Goal: Task Accomplishment & Management: Use online tool/utility

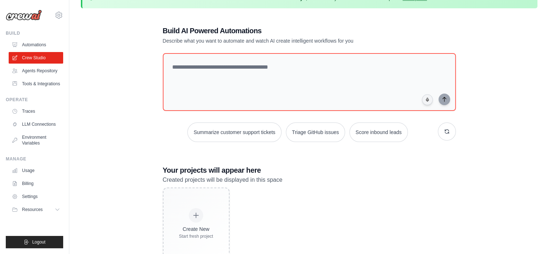
scroll to position [6, 0]
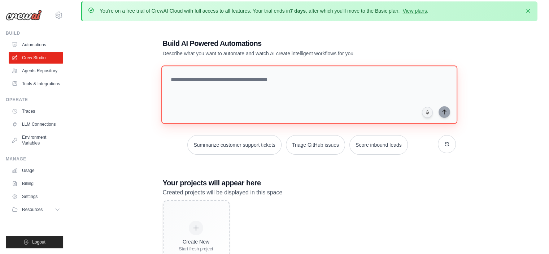
click at [250, 72] on textarea at bounding box center [309, 94] width 296 height 58
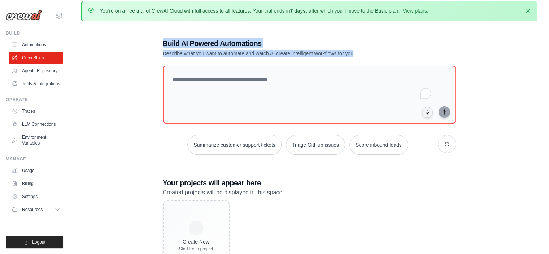
drag, startPoint x: 369, startPoint y: 53, endPoint x: 398, endPoint y: 65, distance: 31.7
click at [154, 37] on div "Build AI Powered Automations Describe what you want to automate and watch AI cr…" at bounding box center [309, 155] width 310 height 257
copy div "Build AI Powered Automations Describe what you want to automate and watch AI cr…"
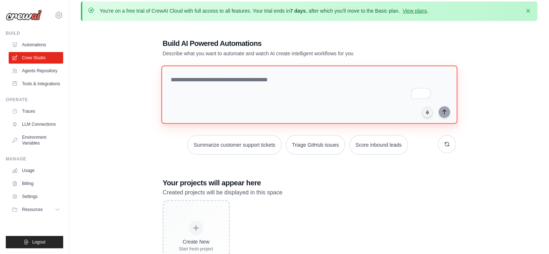
click at [262, 81] on textarea "To enrich screen reader interactions, please activate Accessibility in Grammarl…" at bounding box center [309, 94] width 296 height 58
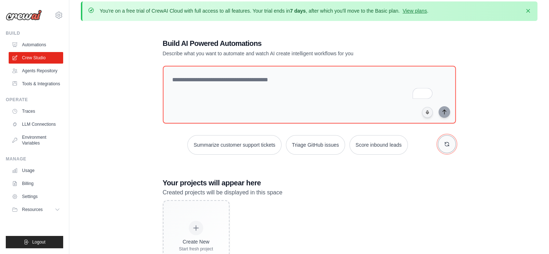
click at [445, 143] on icon "button" at bounding box center [447, 144] width 6 height 6
click at [440, 145] on button "button" at bounding box center [447, 144] width 18 height 18
click at [447, 141] on icon "button" at bounding box center [447, 144] width 6 height 6
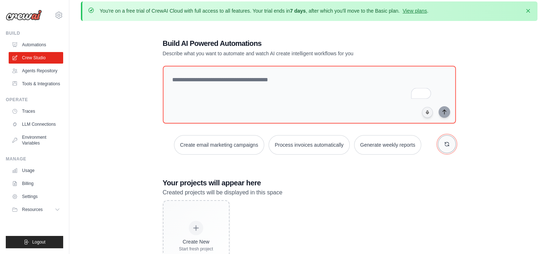
click at [447, 141] on icon "button" at bounding box center [447, 144] width 6 height 6
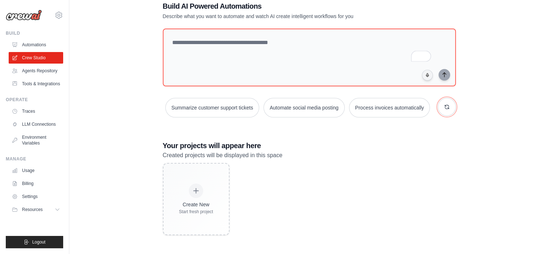
scroll to position [0, 0]
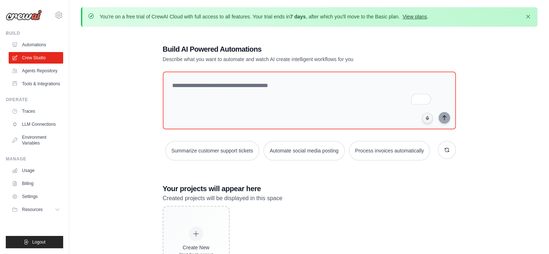
click at [426, 18] on link "View plans" at bounding box center [414, 17] width 24 height 6
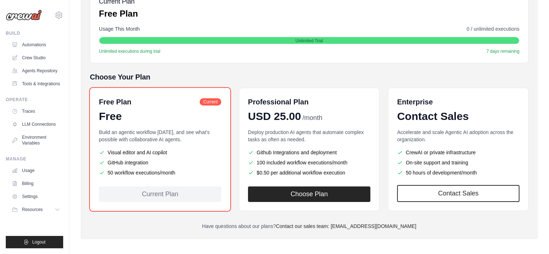
scroll to position [123, 0]
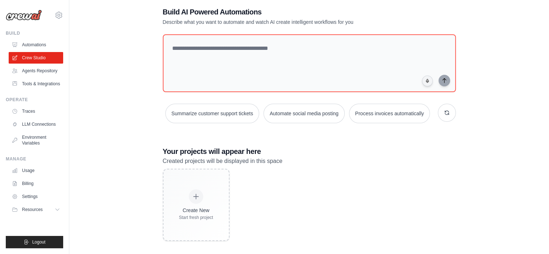
scroll to position [66, 0]
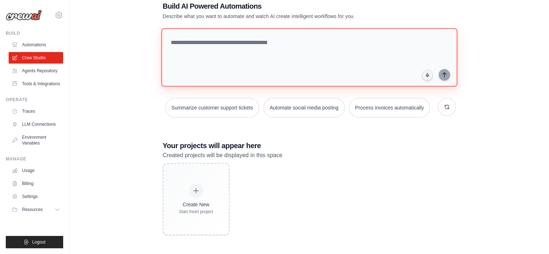
click at [221, 30] on textarea "To enrich screen reader interactions, please activate Accessibility in Grammarl…" at bounding box center [309, 57] width 296 height 58
paste textarea "**********"
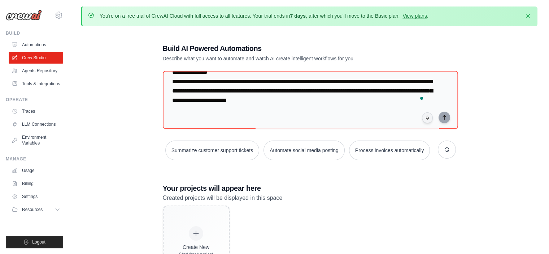
scroll to position [0, 0]
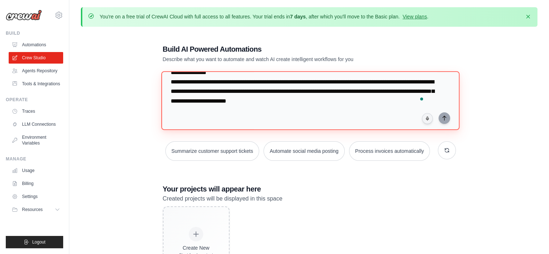
click at [332, 115] on textarea "To enrich screen reader interactions, please activate Accessibility in Grammarl…" at bounding box center [310, 100] width 298 height 59
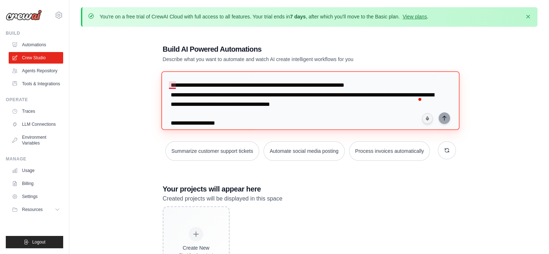
click at [171, 85] on textarea "To enrich screen reader interactions, please activate Accessibility in Grammarl…" at bounding box center [310, 100] width 298 height 59
type textarea "**********"
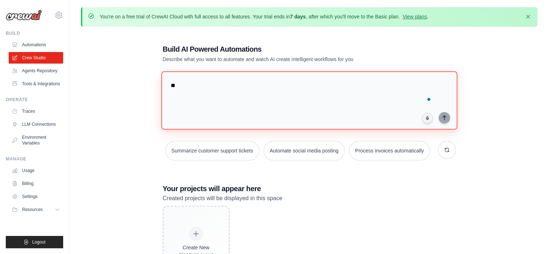
type textarea "*"
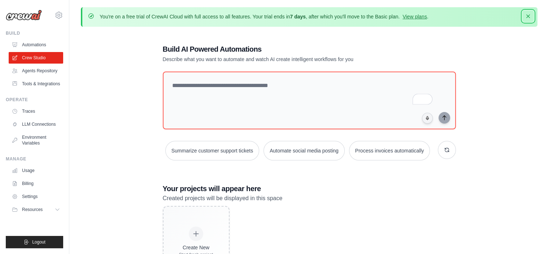
click at [527, 16] on icon "button" at bounding box center [528, 16] width 4 height 4
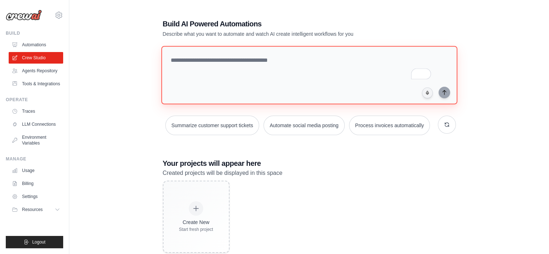
drag, startPoint x: 308, startPoint y: 69, endPoint x: 348, endPoint y: 65, distance: 39.4
click at [310, 68] on textarea "To enrich screen reader interactions, please activate Accessibility in Grammarl…" at bounding box center [309, 75] width 296 height 58
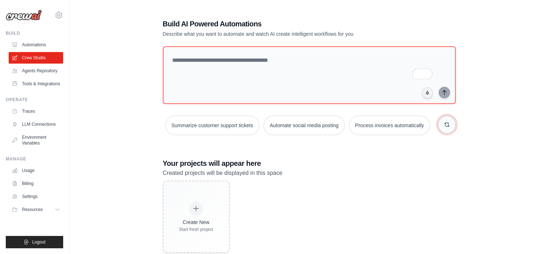
click at [452, 126] on button "button" at bounding box center [447, 124] width 18 height 18
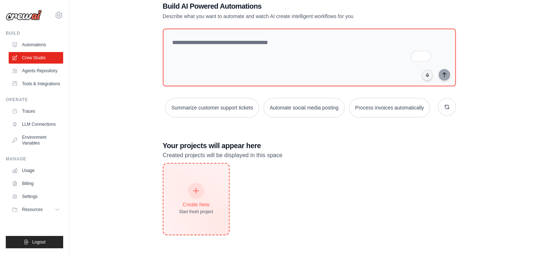
click at [177, 205] on div "Create New Start fresh project" at bounding box center [195, 198] width 65 height 71
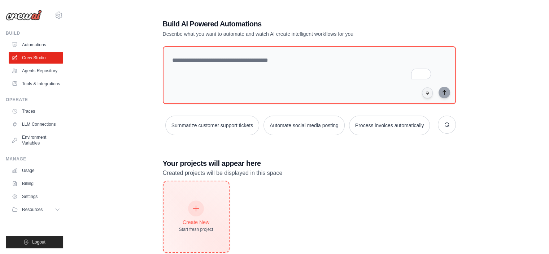
click at [206, 232] on div "Create New Start fresh project" at bounding box center [196, 216] width 34 height 31
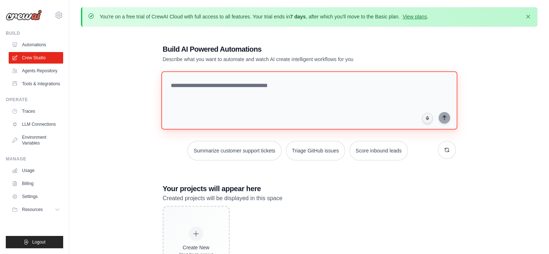
click at [254, 95] on textarea at bounding box center [309, 100] width 296 height 58
type textarea "*"
paste textarea "**********"
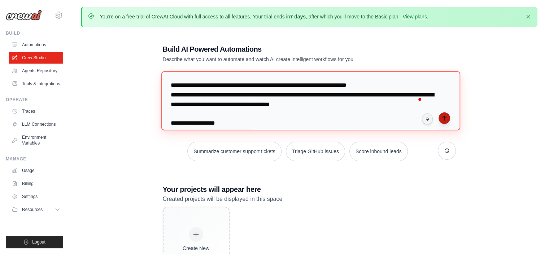
type textarea "**********"
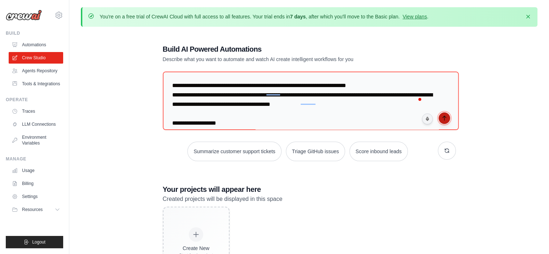
click at [446, 121] on button "submit" at bounding box center [444, 118] width 12 height 12
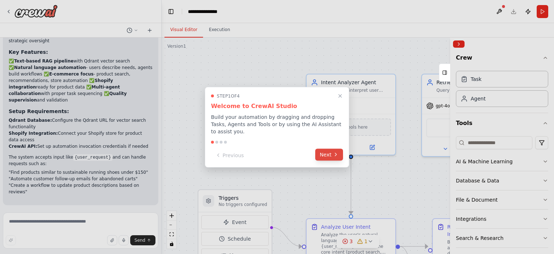
scroll to position [1127, 0]
click at [331, 149] on button "Next" at bounding box center [329, 154] width 28 height 12
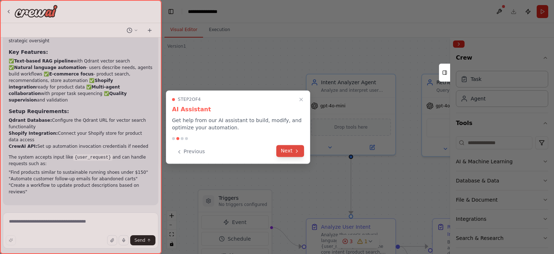
click at [290, 151] on button "Next" at bounding box center [290, 151] width 28 height 12
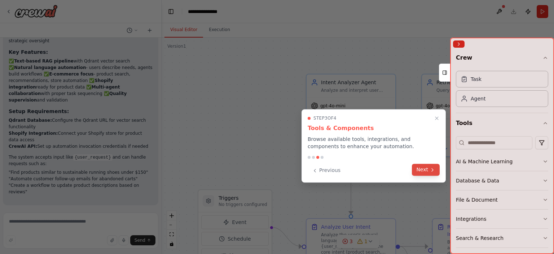
click at [422, 169] on button "Next" at bounding box center [426, 169] width 28 height 12
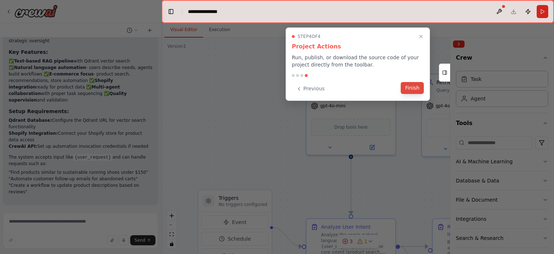
click at [416, 86] on button "Finish" at bounding box center [412, 88] width 23 height 12
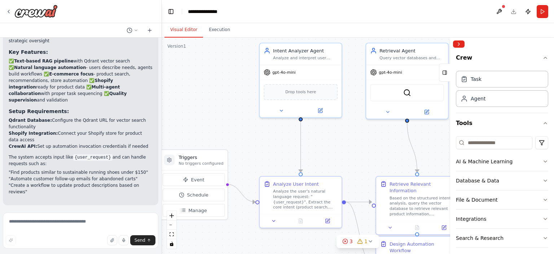
drag, startPoint x: 279, startPoint y: 132, endPoint x: 234, endPoint y: 97, distance: 56.7
click at [234, 97] on div ".deletable-edge-delete-btn { width: 20px; height: 20px; border: 0px solid #ffff…" at bounding box center [358, 146] width 392 height 216
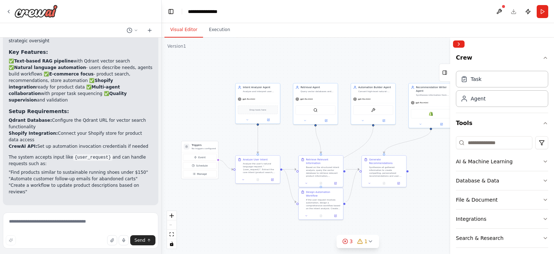
drag, startPoint x: 241, startPoint y: 109, endPoint x: 219, endPoint y: 119, distance: 24.5
click at [219, 119] on div ".deletable-edge-delete-btn { width: 20px; height: 20px; border: 0px solid #ffff…" at bounding box center [358, 146] width 392 height 216
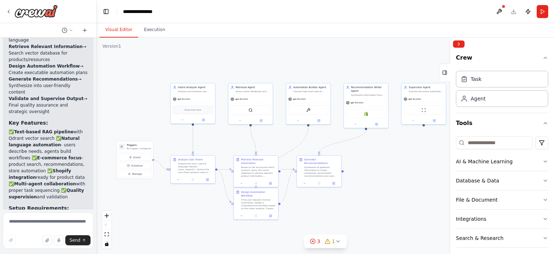
scroll to position [1603, 0]
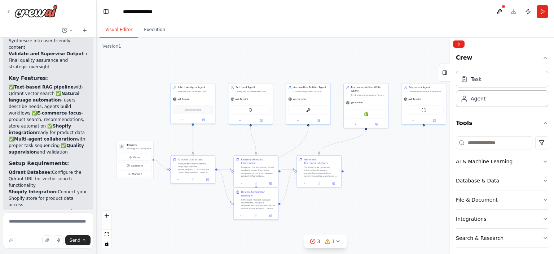
drag, startPoint x: 161, startPoint y: 82, endPoint x: 98, endPoint y: 79, distance: 62.1
click at [97, 79] on div "You are designing an AI-powered e-commerce automation and recommendation system…" at bounding box center [277, 127] width 554 height 254
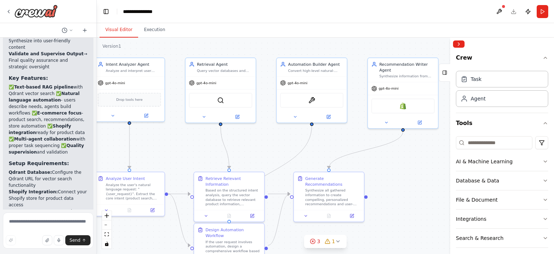
drag, startPoint x: 384, startPoint y: 148, endPoint x: 447, endPoint y: 141, distance: 63.5
click at [447, 141] on div "You are designing an AI-powered e-commerce automation and recommendation system…" at bounding box center [277, 127] width 554 height 254
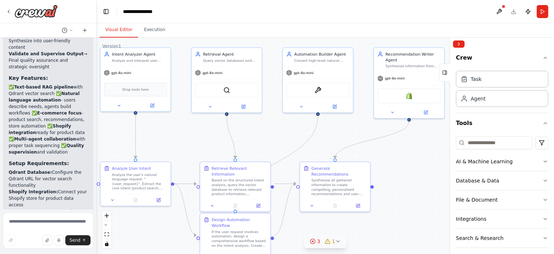
click at [335, 239] on icon at bounding box center [338, 241] width 6 height 6
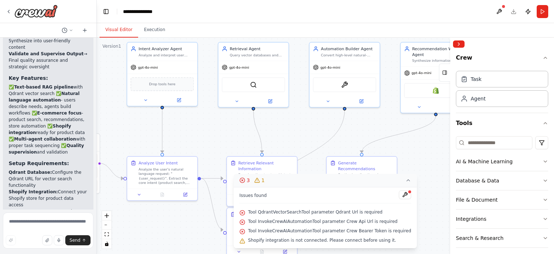
drag, startPoint x: 423, startPoint y: 157, endPoint x: 450, endPoint y: 151, distance: 27.2
click at [450, 151] on div "You are designing an AI-powered e-commerce automation and recommendation system…" at bounding box center [277, 127] width 554 height 254
click at [459, 43] on button "Collapse right sidebar" at bounding box center [459, 43] width 12 height 7
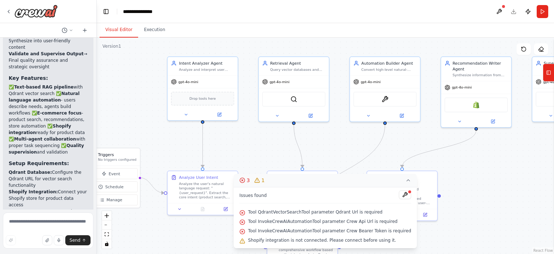
drag, startPoint x: 456, startPoint y: 142, endPoint x: 476, endPoint y: 157, distance: 25.0
click at [485, 154] on div ".deletable-edge-delete-btn { width: 20px; height: 20px; border: 0px solid #ffff…" at bounding box center [325, 146] width 457 height 216
click at [518, 179] on div ".deletable-edge-delete-btn { width: 20px; height: 20px; border: 0px solid #ffff…" at bounding box center [325, 146] width 457 height 216
click at [405, 179] on icon at bounding box center [408, 180] width 6 height 6
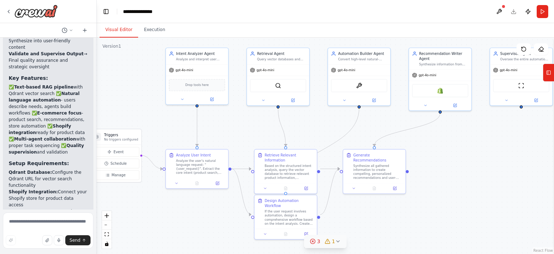
drag, startPoint x: 495, startPoint y: 228, endPoint x: 458, endPoint y: 205, distance: 43.2
click at [458, 205] on div ".deletable-edge-delete-btn { width: 20px; height: 20px; border: 0px solid #ffff…" at bounding box center [325, 146] width 457 height 216
click at [208, 61] on div "Intent Analyzer Agent Analyze and interpret user queries or automation requests…" at bounding box center [197, 55] width 62 height 16
click at [182, 100] on button at bounding box center [182, 98] width 28 height 6
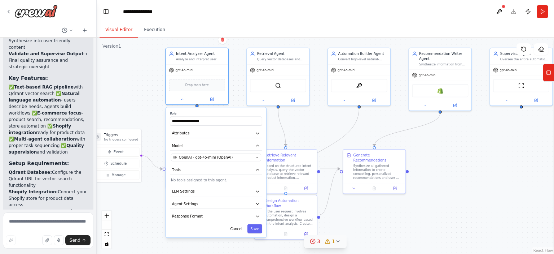
click at [484, 171] on div ".deletable-edge-delete-btn { width: 20px; height: 20px; border: 0px solid #ffff…" at bounding box center [325, 146] width 457 height 216
click at [482, 165] on div ".deletable-edge-delete-btn { width: 20px; height: 20px; border: 0px solid #ffff…" at bounding box center [325, 146] width 457 height 216
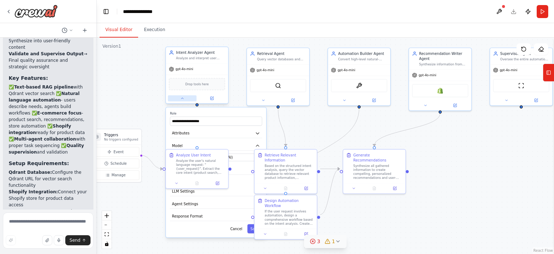
click at [192, 101] on button at bounding box center [182, 98] width 28 height 6
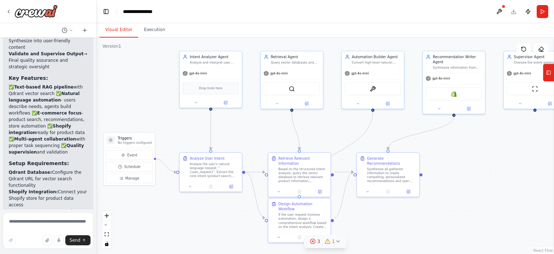
click at [524, 171] on div ".deletable-edge-delete-btn { width: 20px; height: 20px; border: 0px solid #ffff…" at bounding box center [325, 146] width 457 height 216
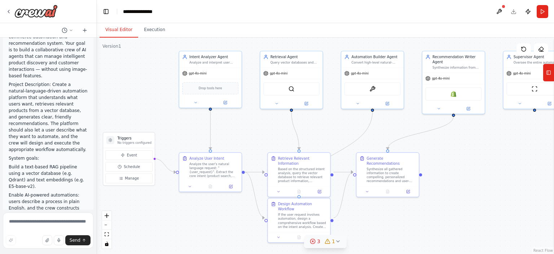
scroll to position [0, 0]
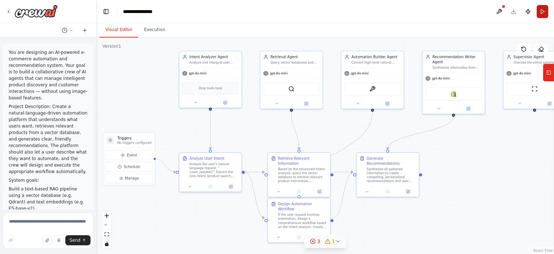
click at [545, 16] on button "Run" at bounding box center [543, 11] width 12 height 13
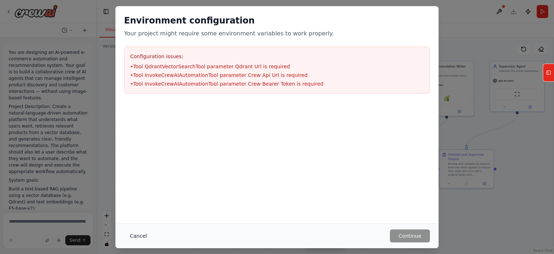
click at [127, 236] on button "Cancel" at bounding box center [138, 235] width 28 height 13
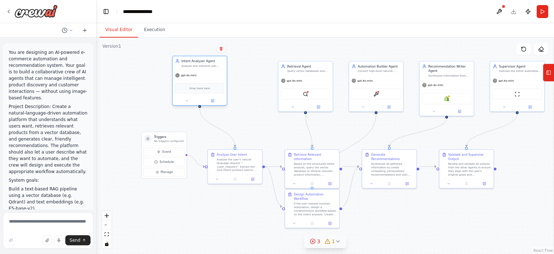
drag, startPoint x: 251, startPoint y: 80, endPoint x: 210, endPoint y: 78, distance: 41.2
click at [210, 78] on div "gpt-4o-mini" at bounding box center [199, 75] width 54 height 10
drag, startPoint x: 293, startPoint y: 87, endPoint x: 272, endPoint y: 84, distance: 21.5
click at [281, 87] on div "QdrantVectorSearchTool" at bounding box center [305, 93] width 49 height 12
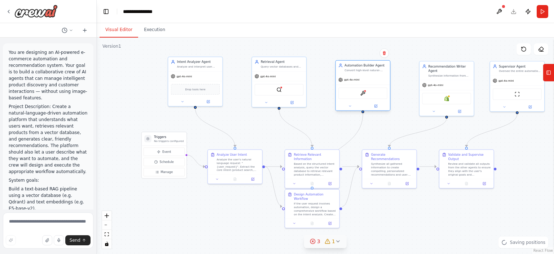
drag, startPoint x: 369, startPoint y: 88, endPoint x: 365, endPoint y: 89, distance: 4.5
click at [363, 89] on div "InvokeCrewAIAutomationTool" at bounding box center [362, 93] width 49 height 12
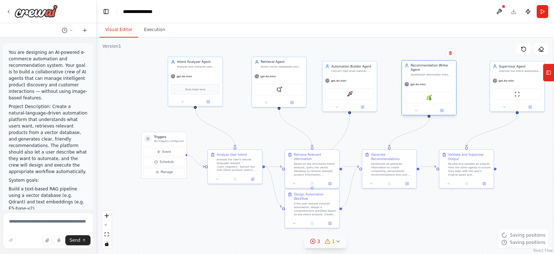
drag, startPoint x: 443, startPoint y: 88, endPoint x: 418, endPoint y: 87, distance: 24.2
click at [417, 87] on div "gpt-4o-mini" at bounding box center [429, 84] width 54 height 10
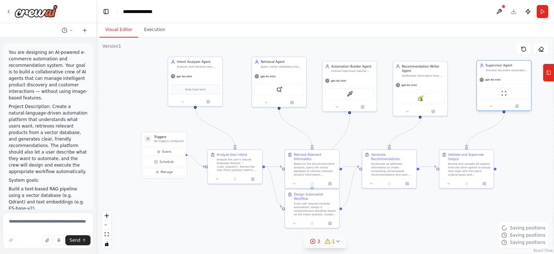
drag, startPoint x: 506, startPoint y: 83, endPoint x: 488, endPoint y: 85, distance: 17.8
click at [488, 85] on div "gpt-4o-mini ScrapeWebsiteTool" at bounding box center [504, 93] width 54 height 36
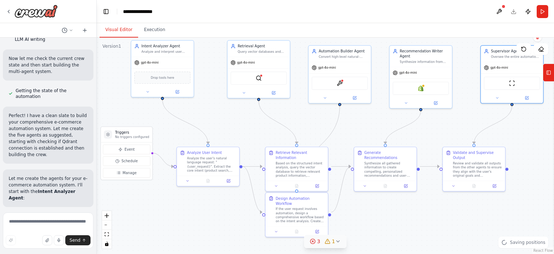
scroll to position [866, 0]
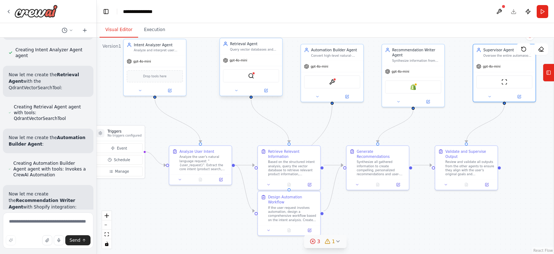
click at [258, 57] on div "gpt-4o-mini" at bounding box center [251, 60] width 62 height 11
click at [257, 46] on div "Retrieval Agent" at bounding box center [254, 43] width 49 height 5
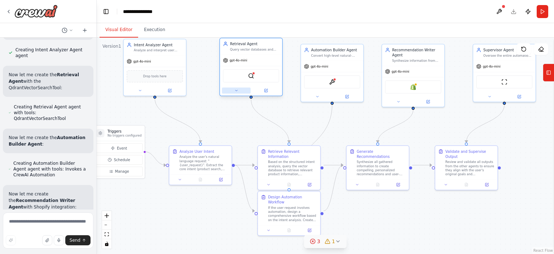
click at [234, 91] on icon at bounding box center [236, 90] width 4 height 4
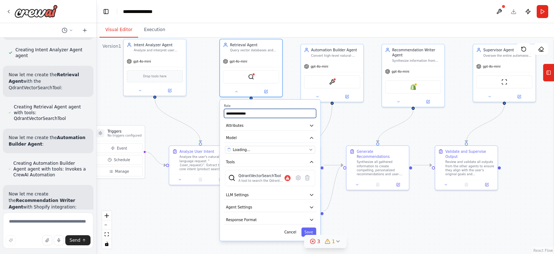
click at [253, 111] on input "**********" at bounding box center [270, 113] width 92 height 9
click at [279, 137] on button "Model" at bounding box center [270, 137] width 92 height 9
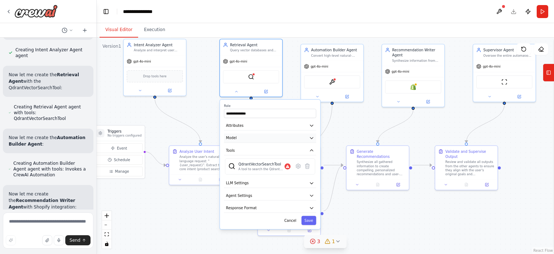
click at [279, 137] on button "Model" at bounding box center [270, 137] width 92 height 9
click at [289, 169] on div "QdrantVectorSearchTool A tool to search the Qdrant database for relevant inform…" at bounding box center [264, 166] width 52 height 10
click at [296, 164] on icon at bounding box center [298, 166] width 4 height 5
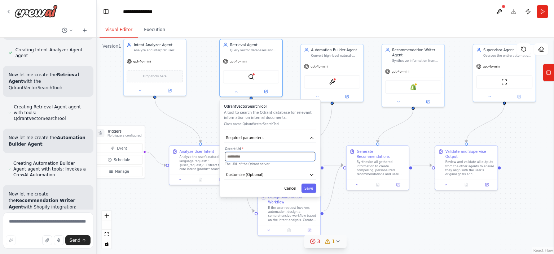
click at [281, 157] on input "text" at bounding box center [270, 156] width 90 height 9
click at [286, 133] on button "Required parameters" at bounding box center [270, 137] width 92 height 9
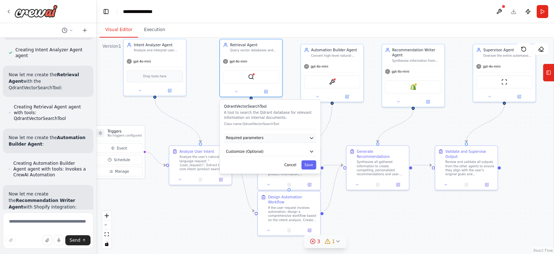
click at [284, 135] on button "Required parameters" at bounding box center [270, 137] width 92 height 9
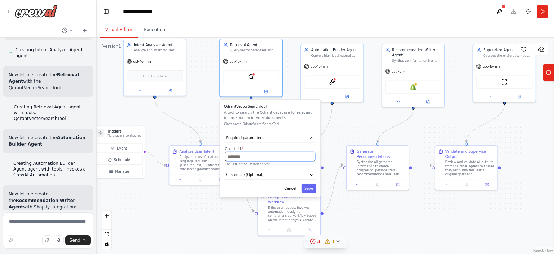
click at [267, 153] on input "text" at bounding box center [270, 156] width 90 height 9
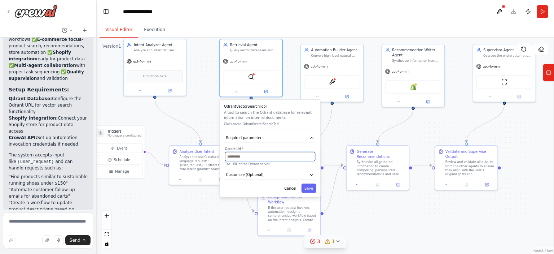
scroll to position [1694, 0]
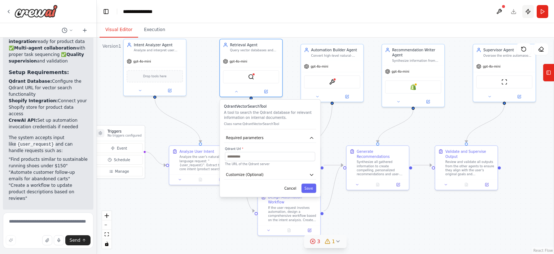
click at [528, 9] on button "Publish" at bounding box center [528, 11] width 12 height 13
click at [499, 8] on button at bounding box center [499, 11] width 12 height 13
click at [501, 10] on div at bounding box center [499, 11] width 12 height 13
click at [17, 11] on img at bounding box center [35, 11] width 43 height 13
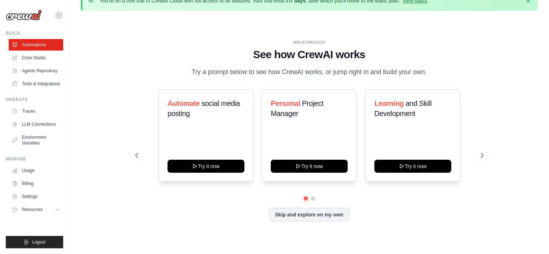
scroll to position [25, 0]
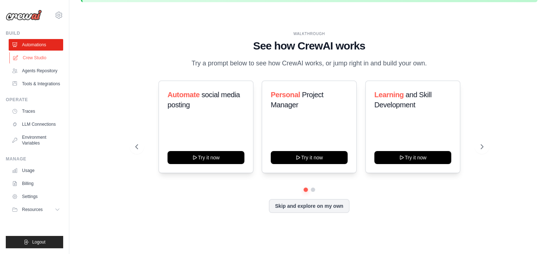
click at [20, 54] on link "Crew Studio" at bounding box center [36, 58] width 54 height 12
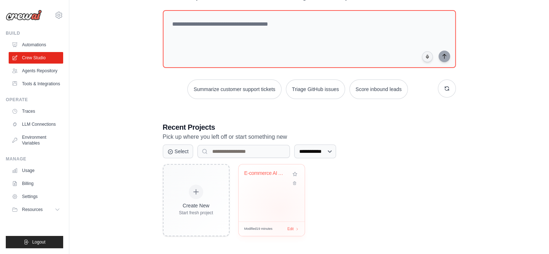
click at [279, 209] on div "E-commerce AI Automation & Recommen..." at bounding box center [271, 192] width 66 height 57
click at [287, 225] on span "Edit" at bounding box center [290, 228] width 7 height 6
click at [287, 206] on div "E-commerce AI Automation & Recommen..." at bounding box center [271, 192] width 66 height 57
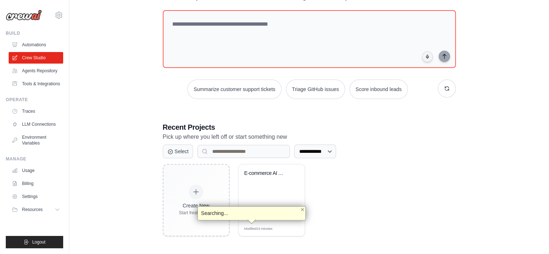
click at [423, 148] on div "**********" at bounding box center [309, 151] width 293 height 14
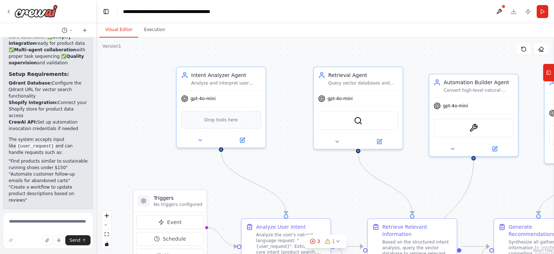
scroll to position [1694, 0]
click at [501, 10] on button at bounding box center [499, 11] width 12 height 13
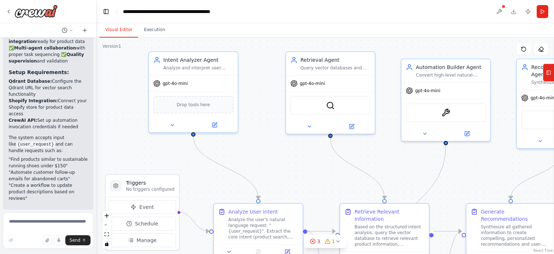
drag, startPoint x: 152, startPoint y: 58, endPoint x: 116, endPoint y: 39, distance: 41.1
click at [116, 39] on div ".deletable-edge-delete-btn { width: 20px; height: 20px; border: 0px solid #ffff…" at bounding box center [325, 146] width 457 height 216
click at [167, 78] on div "gpt-4o-mini" at bounding box center [170, 81] width 35 height 7
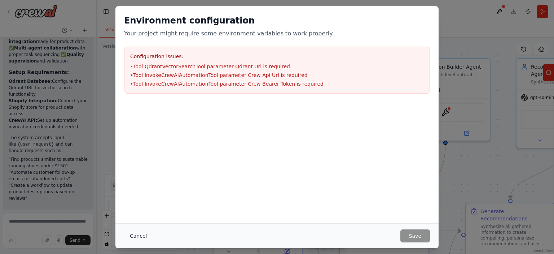
click at [144, 237] on button "Cancel" at bounding box center [138, 235] width 28 height 13
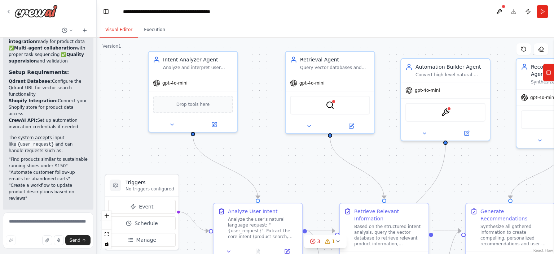
click at [514, 10] on header "**********" at bounding box center [325, 11] width 457 height 23
click at [431, 9] on header "**********" at bounding box center [325, 11] width 457 height 23
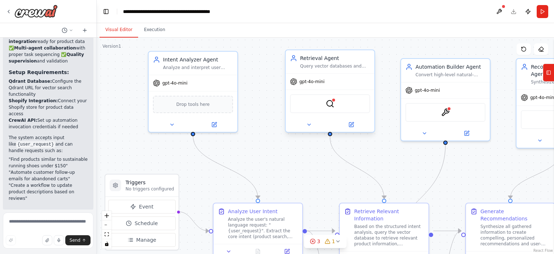
click at [324, 71] on div "Retrieval Agent Query vector databases and retrieve relevant product informatio…" at bounding box center [330, 61] width 89 height 23
click at [311, 123] on icon at bounding box center [309, 125] width 6 height 6
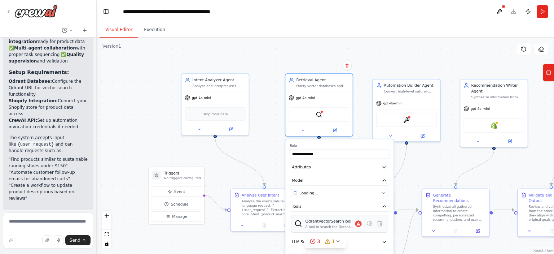
click at [344, 221] on div "QdrantVectorSearchTool" at bounding box center [331, 220] width 50 height 5
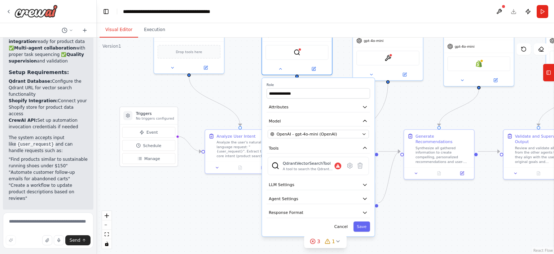
drag, startPoint x: 410, startPoint y: 190, endPoint x: 390, endPoint y: 132, distance: 61.0
click at [390, 132] on div ".deletable-edge-delete-btn { width: 20px; height: 20px; border: 0px solid #ffff…" at bounding box center [325, 146] width 457 height 216
click at [326, 167] on div "A tool to search the Qdrant database for relevant information on internal docum…" at bounding box center [309, 169] width 52 height 5
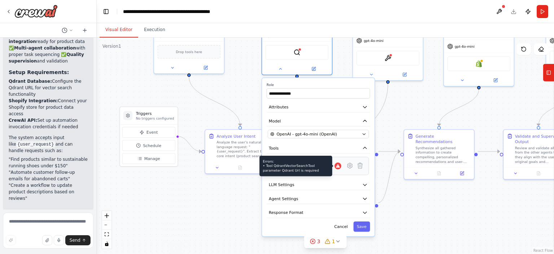
click at [339, 164] on icon at bounding box center [338, 165] width 4 height 3
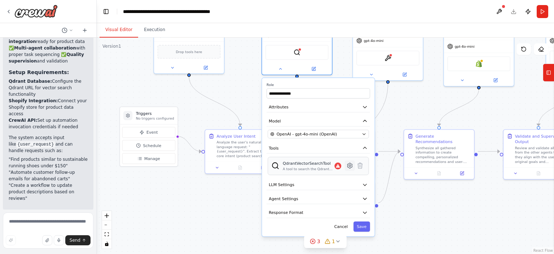
click at [351, 165] on icon at bounding box center [349, 165] width 5 height 5
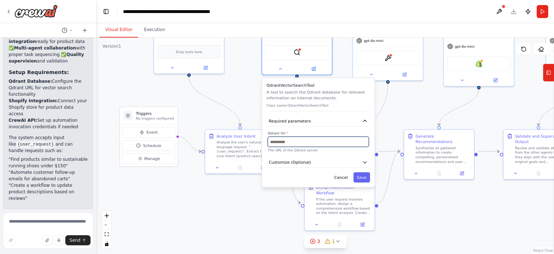
click at [312, 142] on input "text" at bounding box center [318, 141] width 101 height 10
paste input "**********"
type input "**********"
click at [339, 164] on button "Customize (Optional)" at bounding box center [319, 162] width 104 height 10
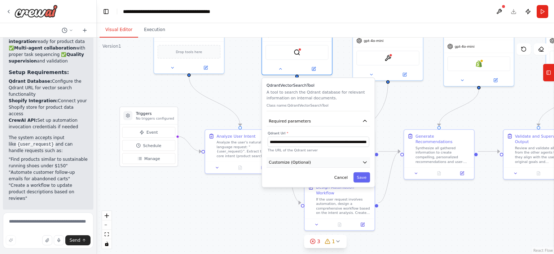
scroll to position [0, 0]
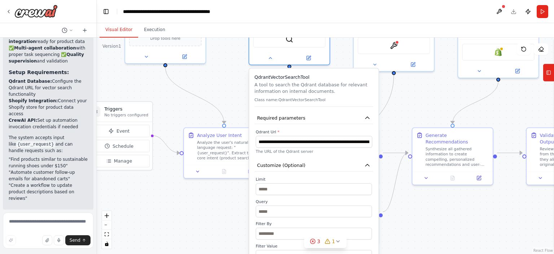
click at [318, 129] on label "Qdrant Url *" at bounding box center [314, 131] width 116 height 5
click at [363, 114] on button "Required parameters" at bounding box center [313, 118] width 119 height 12
click at [351, 96] on div "QdrantVectorSearchTool A tool to search the Qdrant database for relevant inform…" at bounding box center [313, 90] width 119 height 33
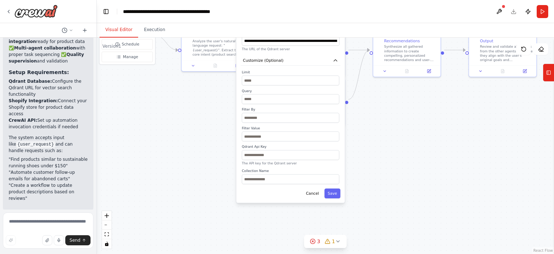
drag, startPoint x: 463, startPoint y: 217, endPoint x: 441, endPoint y: 118, distance: 101.5
click at [441, 118] on div ".deletable-edge-delete-btn { width: 20px; height: 20px; border: 0px solid #ffff…" at bounding box center [325, 146] width 457 height 216
click at [283, 157] on input "text" at bounding box center [290, 155] width 97 height 10
paste input "**********"
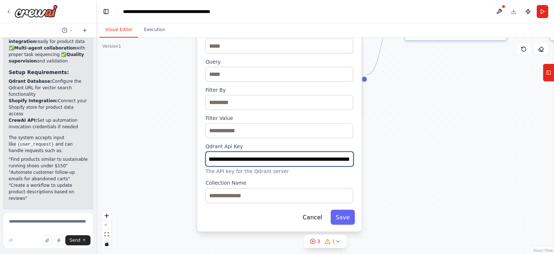
type input "**********"
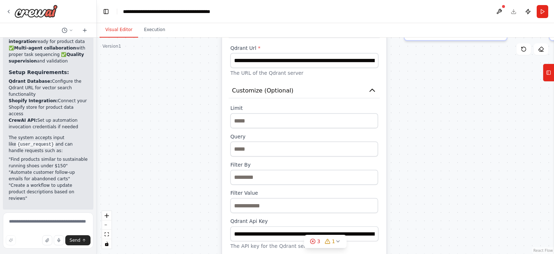
drag, startPoint x: 291, startPoint y: 153, endPoint x: 385, endPoint y: 127, distance: 96.4
click at [307, 189] on div "**********" at bounding box center [304, 191] width 148 height 173
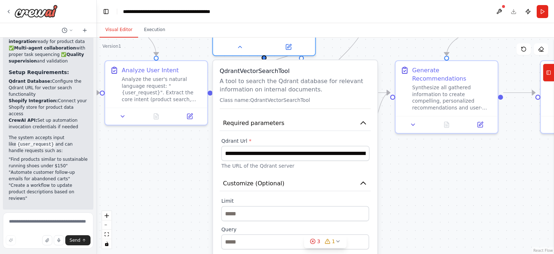
drag, startPoint x: 464, startPoint y: 199, endPoint x: 405, endPoint y: 187, distance: 59.8
click at [406, 187] on div ".deletable-edge-delete-btn { width: 20px; height: 20px; border: 0px solid #ffff…" at bounding box center [325, 146] width 457 height 216
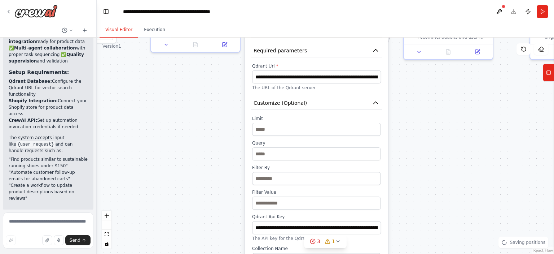
drag, startPoint x: 392, startPoint y: 166, endPoint x: 426, endPoint y: 89, distance: 84.0
click at [430, 89] on div ".deletable-edge-delete-btn { width: 20px; height: 20px; border: 0px solid #ffff…" at bounding box center [325, 146] width 457 height 216
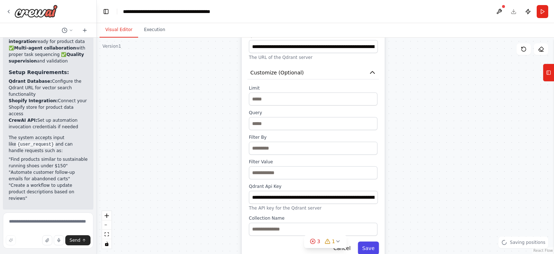
click at [372, 246] on button "Save" at bounding box center [368, 247] width 21 height 13
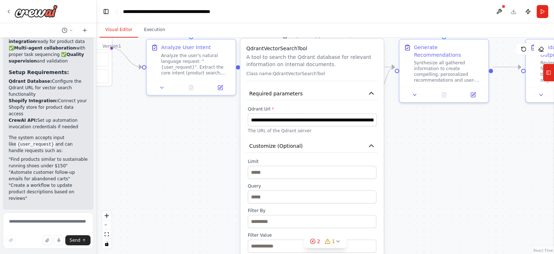
drag, startPoint x: 392, startPoint y: 147, endPoint x: 389, endPoint y: 156, distance: 9.8
click at [384, 213] on div ".deletable-edge-delete-btn { width: 20px; height: 20px; border: 0px solid #ffff…" at bounding box center [325, 146] width 457 height 216
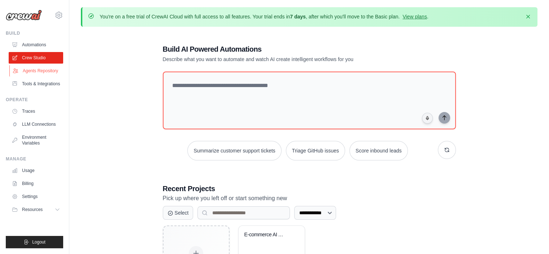
click at [36, 72] on link "Agents Repository" at bounding box center [36, 71] width 54 height 12
